Goal: Transaction & Acquisition: Purchase product/service

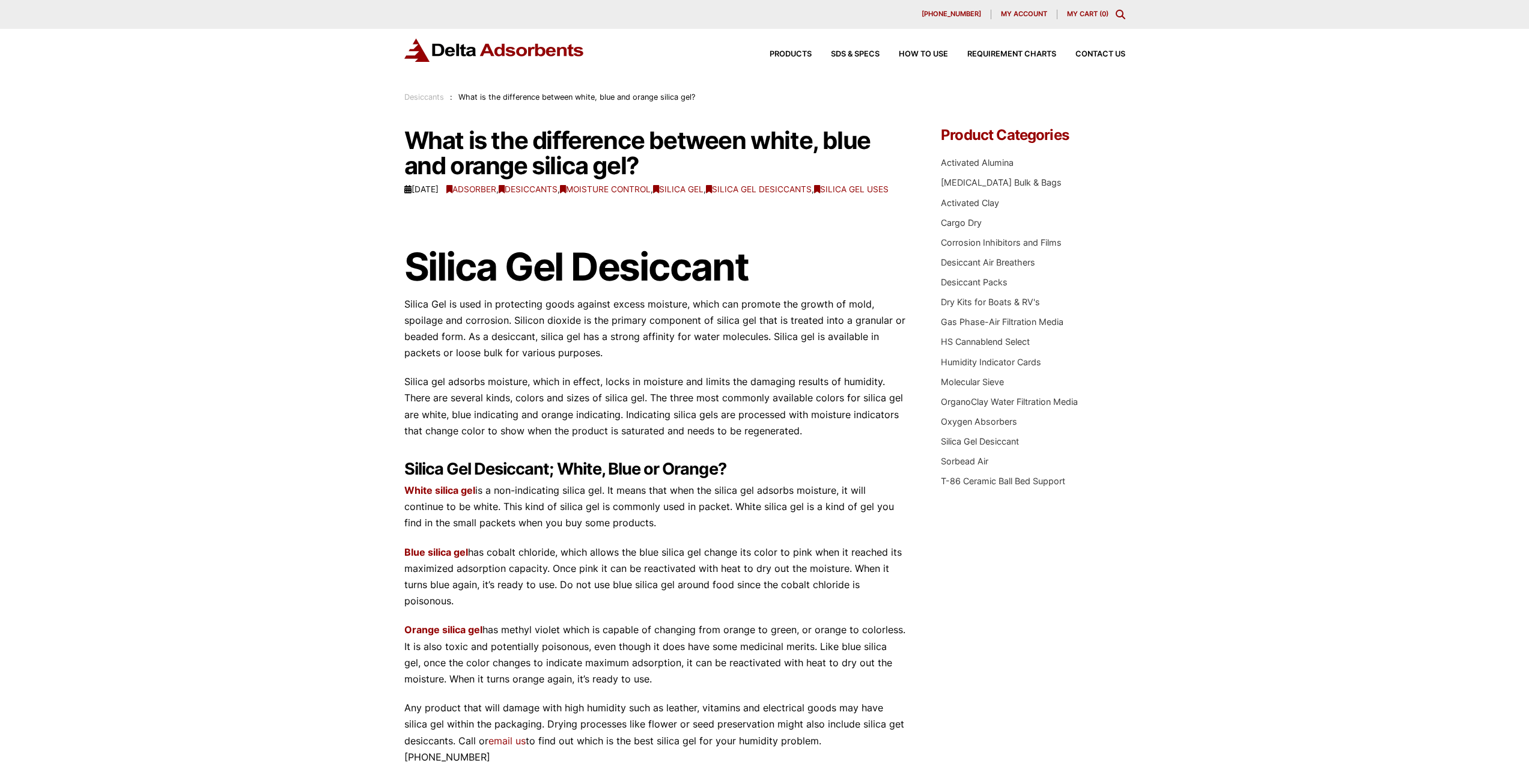
click at [791, 50] on div "Products SDS & SPECS How to Use Requirement Charts Contact Us" at bounding box center [938, 54] width 385 height 17
click at [780, 51] on span "Products" at bounding box center [791, 54] width 42 height 8
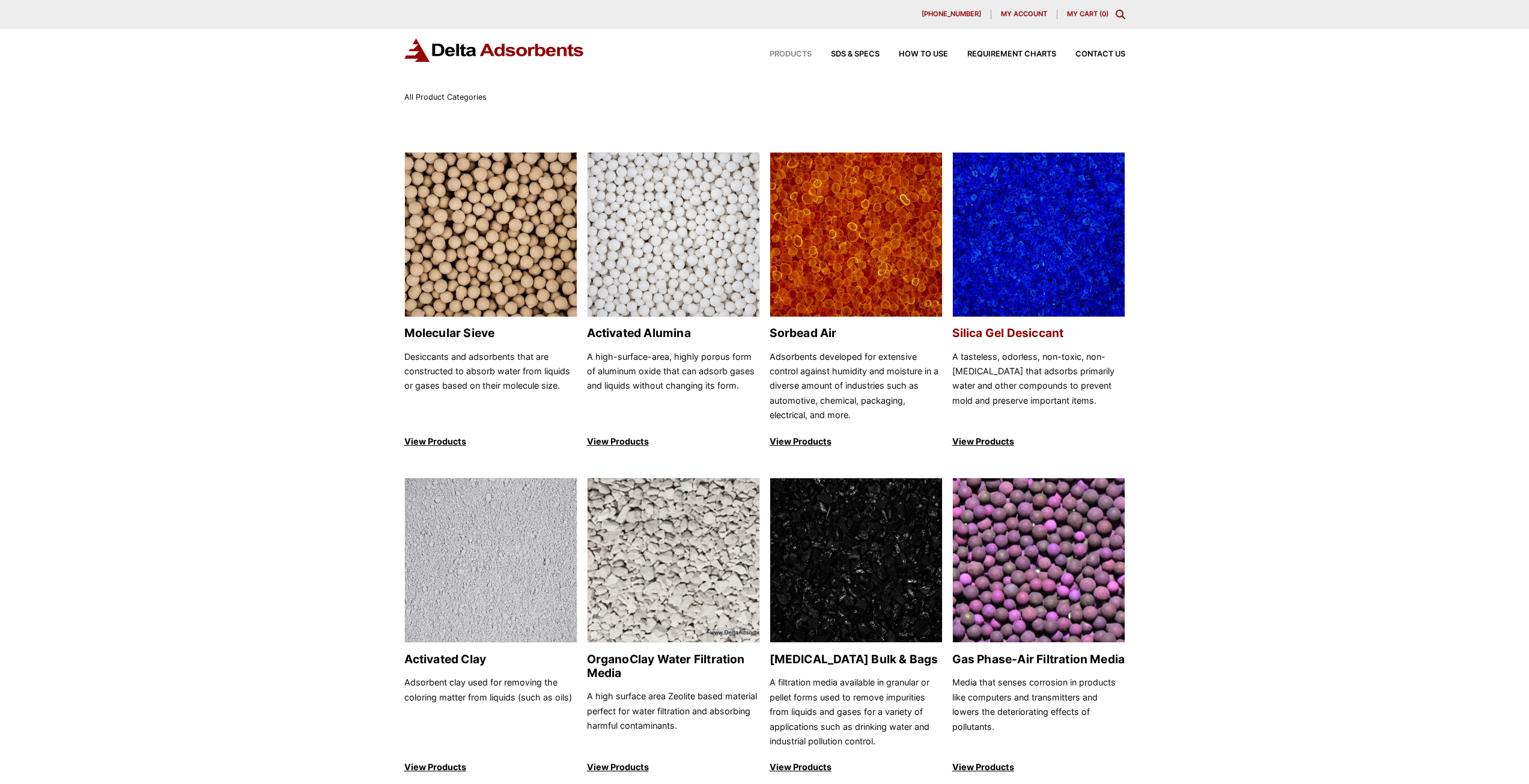
click at [1009, 329] on h2 "Silica Gel Desiccant" at bounding box center [1039, 332] width 173 height 14
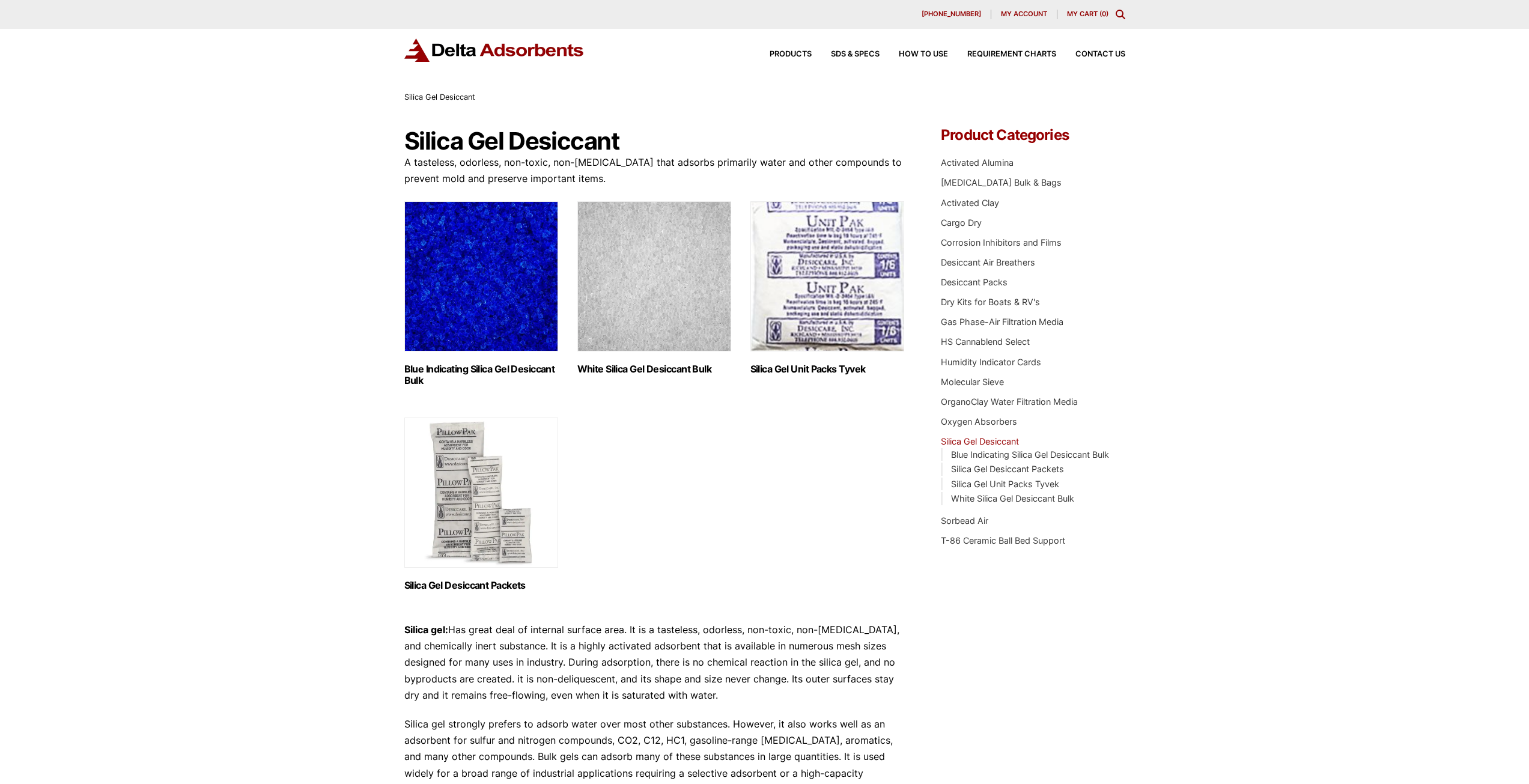
click at [502, 363] on h2 "Blue Indicating Silica Gel Desiccant Bulk (2)" at bounding box center [482, 375] width 154 height 23
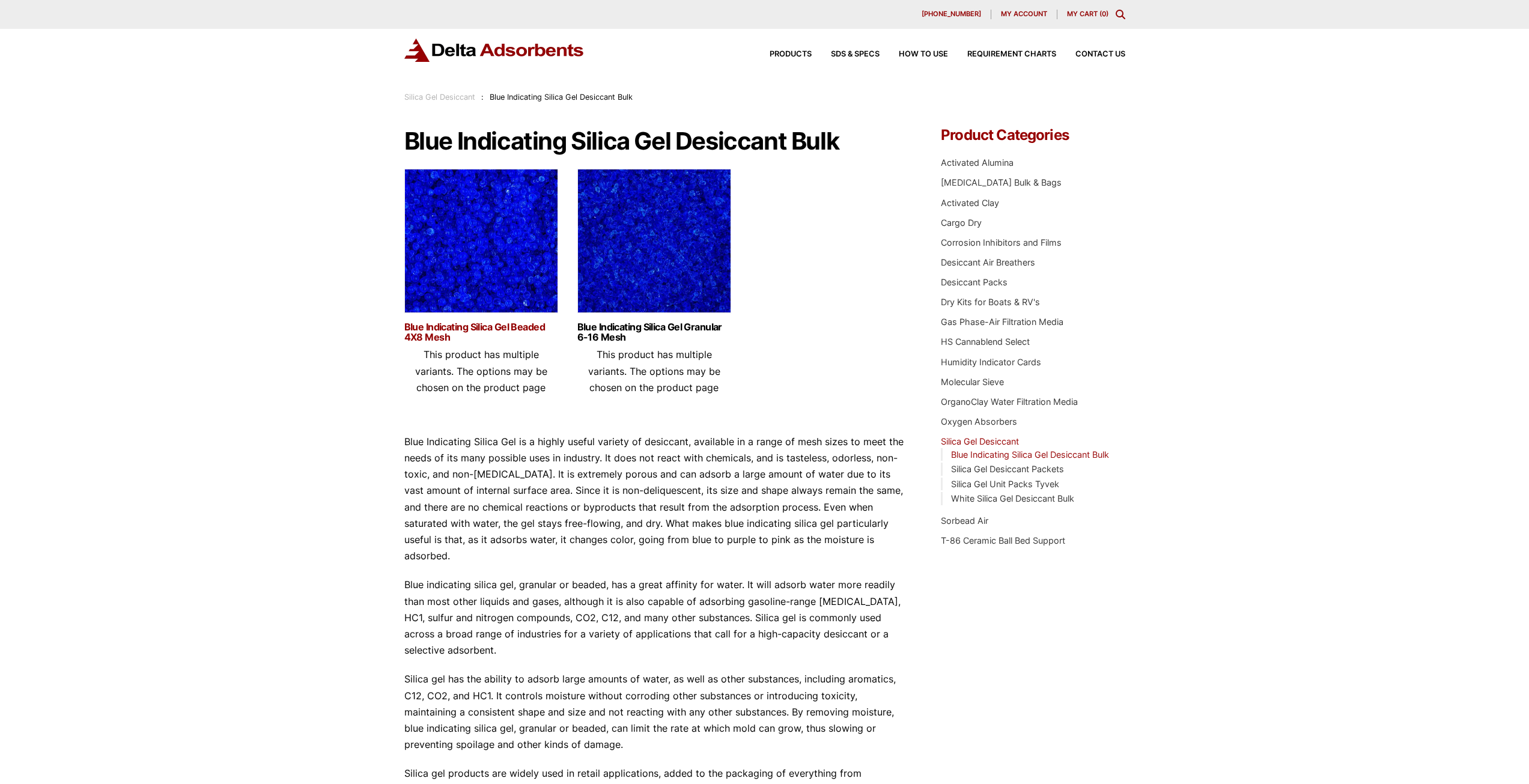
click at [492, 327] on link "Blue Indicating Silica Gel Beaded 4X8 Mesh" at bounding box center [482, 332] width 154 height 21
